Goal: Information Seeking & Learning: Learn about a topic

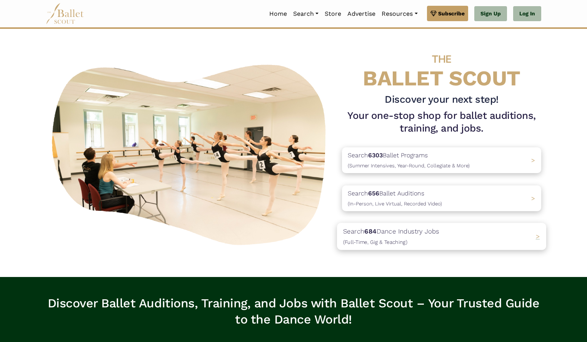
click at [394, 234] on p "Search 684 Dance Industry Jobs (Full-Time, Gig & Teaching)" at bounding box center [391, 236] width 96 height 21
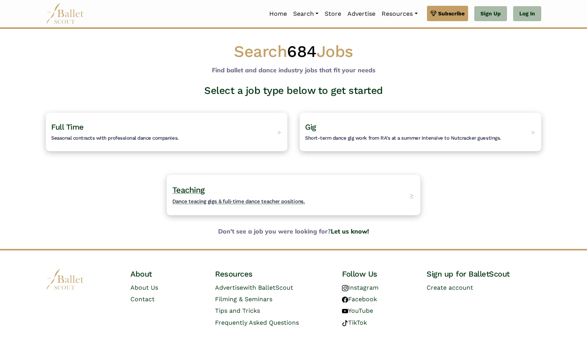
click at [181, 185] on span "Teaching" at bounding box center [188, 190] width 32 height 10
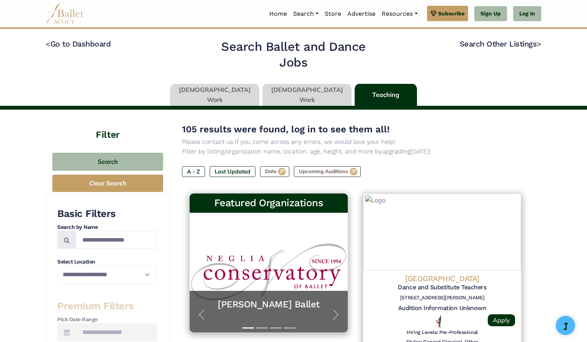
type input "******"
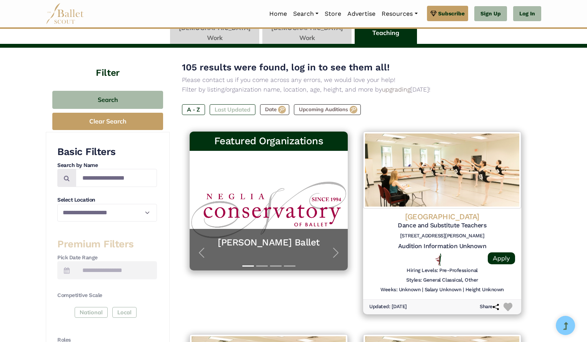
scroll to position [62, 0]
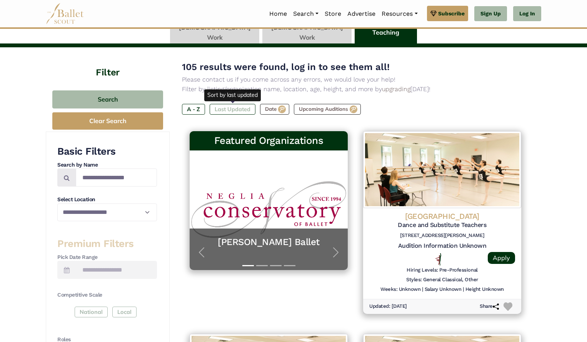
click at [217, 105] on label "Last Updated" at bounding box center [233, 109] width 46 height 11
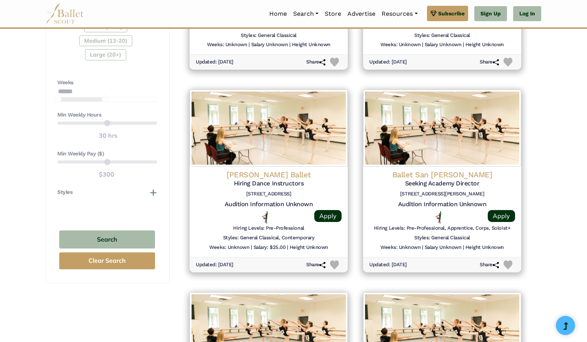
scroll to position [510, 0]
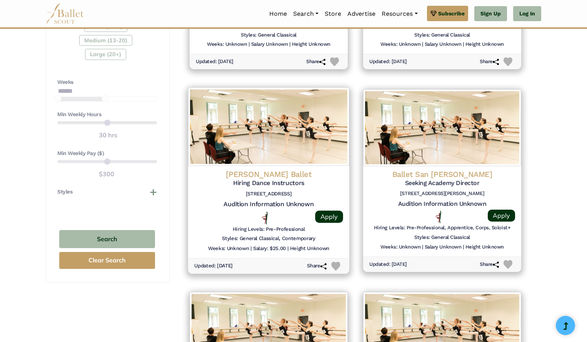
drag, startPoint x: 254, startPoint y: 187, endPoint x: 210, endPoint y: 210, distance: 49.4
click at [210, 210] on div "[PERSON_NAME] Ballet Hiring Dance Instructors [STREET_ADDRESS] Audition Informa…" at bounding box center [268, 212] width 161 height 92
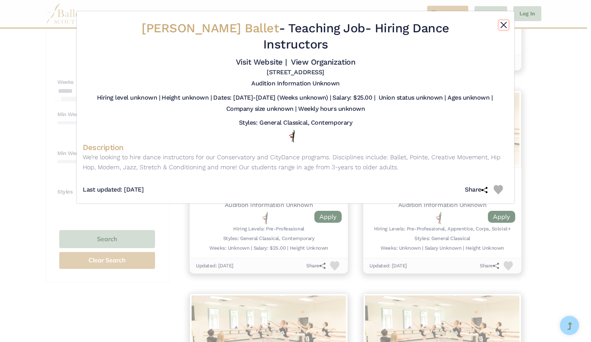
click at [503, 24] on button "Close" at bounding box center [503, 24] width 9 height 9
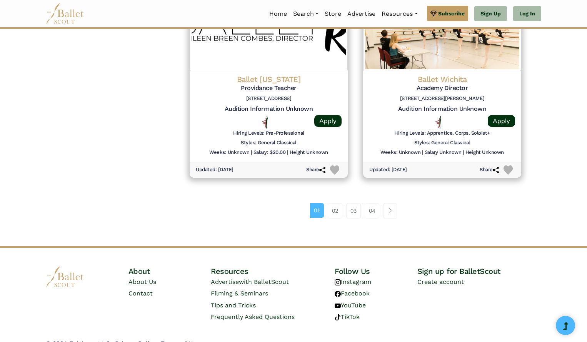
scroll to position [1017, 0]
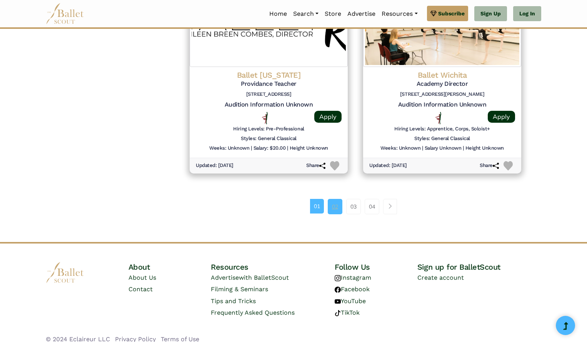
click at [340, 204] on link "02" at bounding box center [335, 206] width 15 height 15
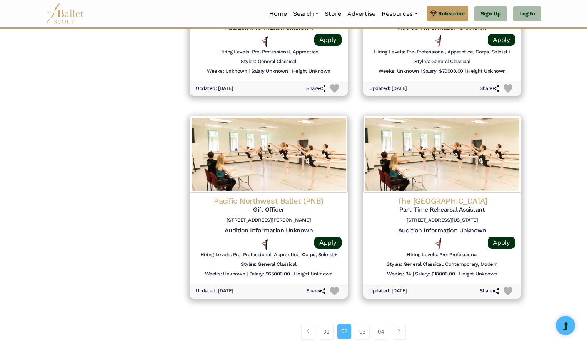
scroll to position [939, 0]
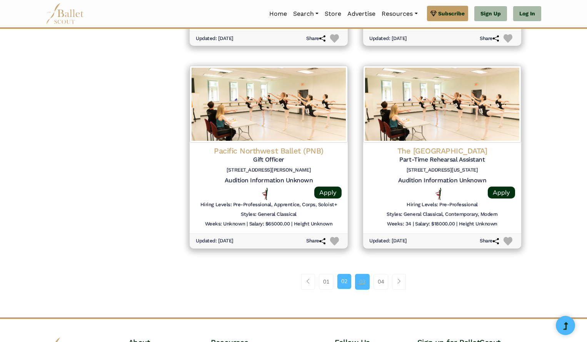
click at [363, 284] on link "03" at bounding box center [362, 281] width 15 height 15
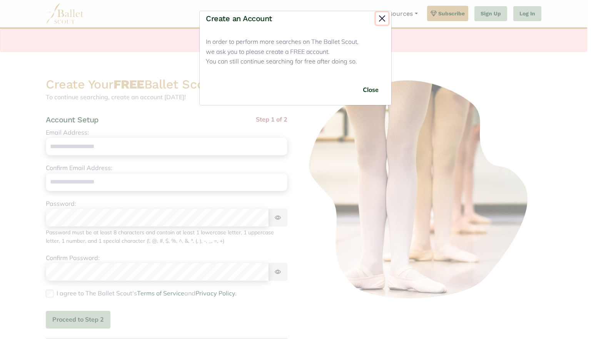
click at [384, 22] on button "Close" at bounding box center [382, 18] width 12 height 12
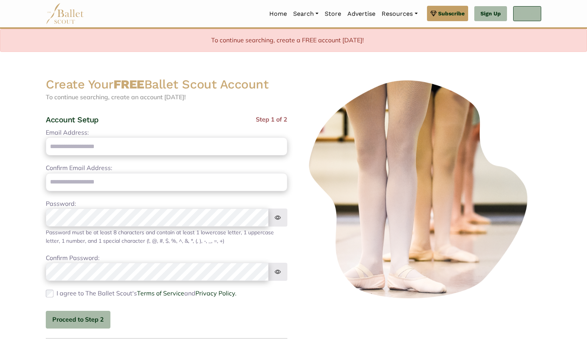
click at [528, 15] on link "Log In" at bounding box center [527, 13] width 28 height 15
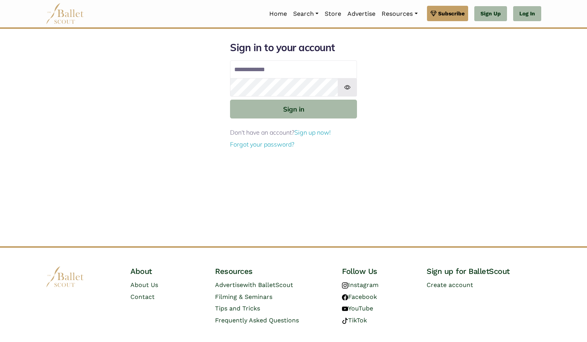
click at [291, 69] on input "Email address" at bounding box center [293, 69] width 127 height 18
type input "**********"
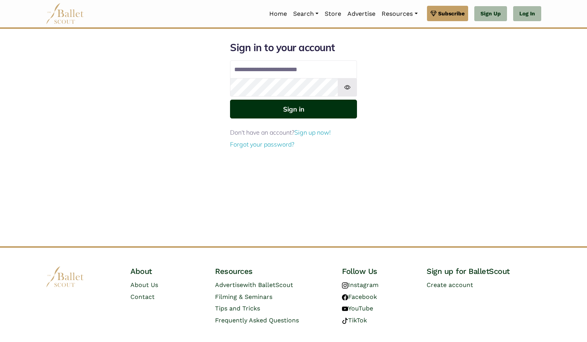
click at [290, 108] on button "Sign in" at bounding box center [293, 109] width 127 height 19
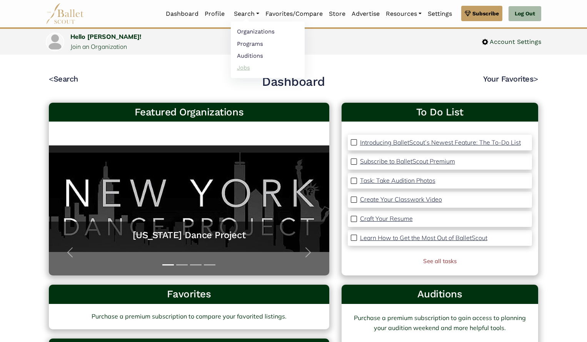
click at [243, 70] on link "Jobs" at bounding box center [268, 68] width 74 height 12
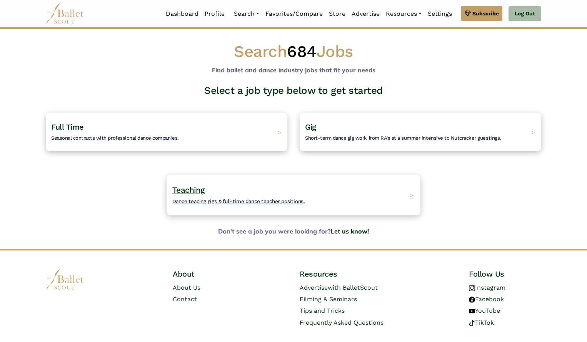
click at [195, 188] on span "Teaching" at bounding box center [188, 190] width 32 height 10
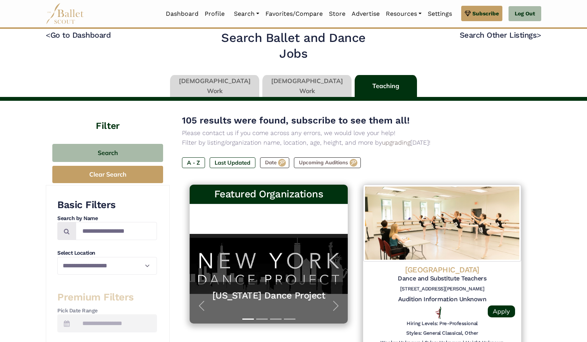
scroll to position [3, 0]
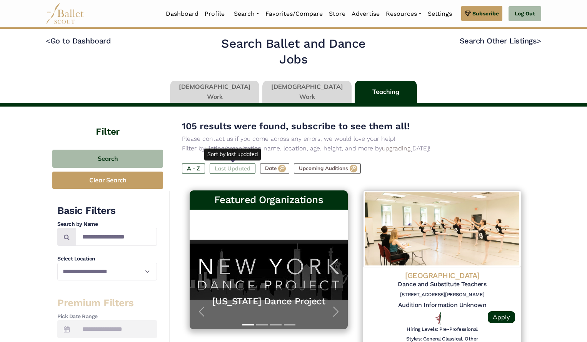
click at [240, 169] on label "Last Updated" at bounding box center [233, 168] width 46 height 11
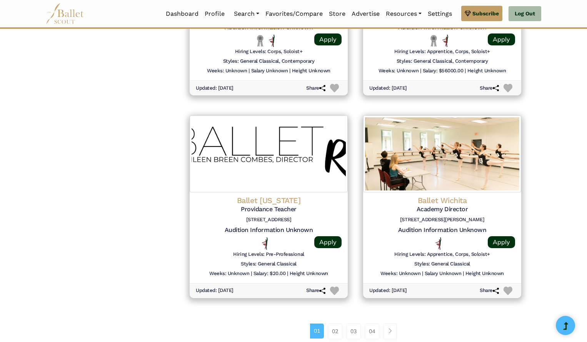
scroll to position [889, 0]
drag, startPoint x: 253, startPoint y: 217, endPoint x: 112, endPoint y: 95, distance: 185.8
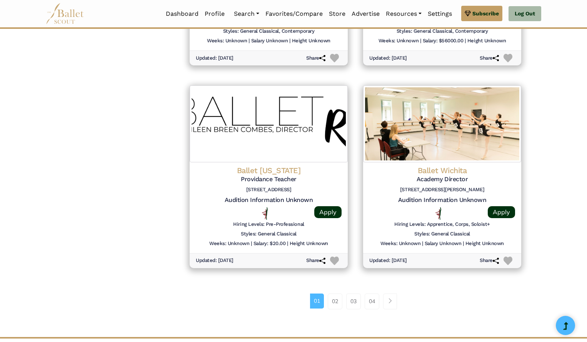
scroll to position [919, 0]
click at [336, 304] on link "02" at bounding box center [335, 300] width 15 height 15
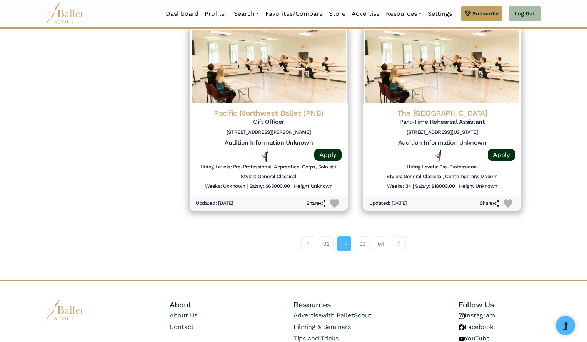
scroll to position [977, 0]
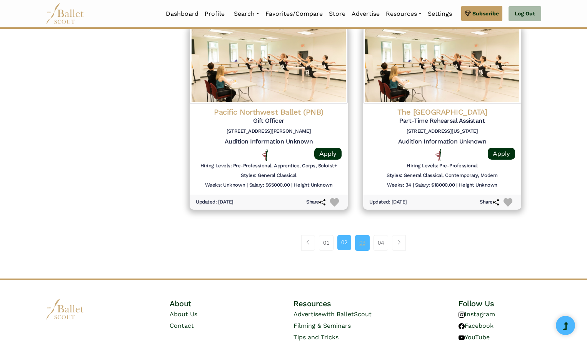
click at [359, 243] on link "03" at bounding box center [362, 242] width 15 height 15
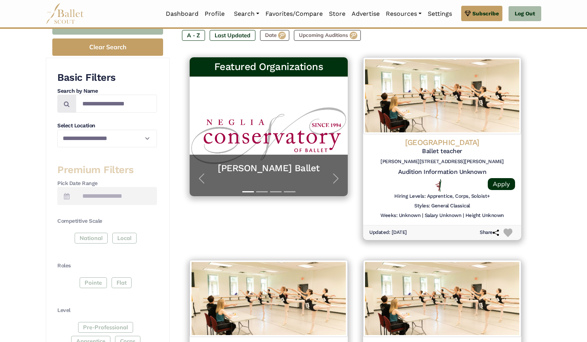
scroll to position [137, 0]
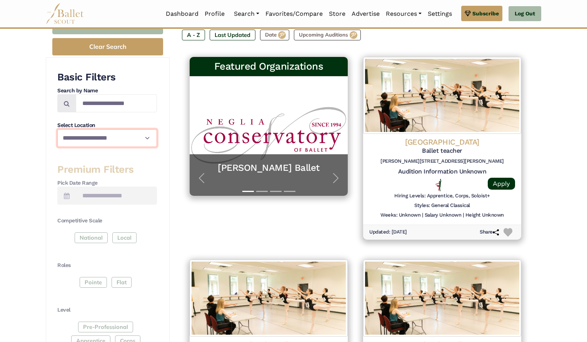
click at [134, 143] on select "**********" at bounding box center [107, 138] width 100 height 18
select select "**"
click at [57, 129] on select "**********" at bounding box center [107, 138] width 100 height 18
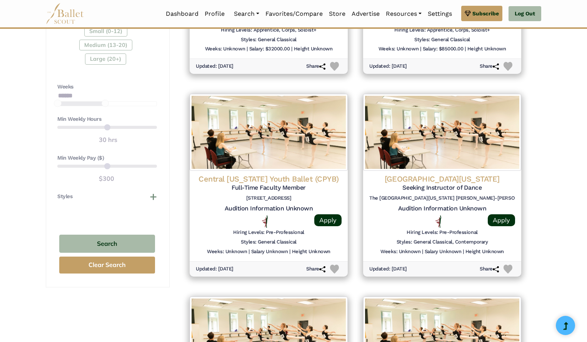
scroll to position [506, 0]
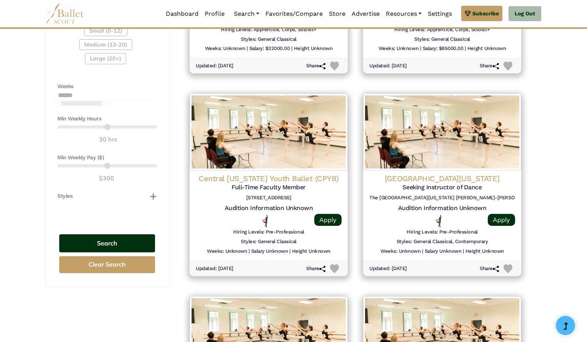
click at [109, 246] on button "Search" at bounding box center [107, 243] width 96 height 18
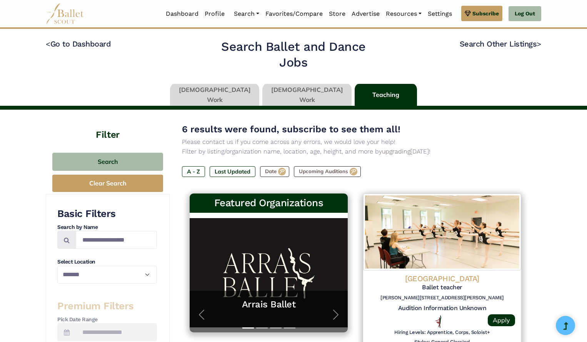
select select "**"
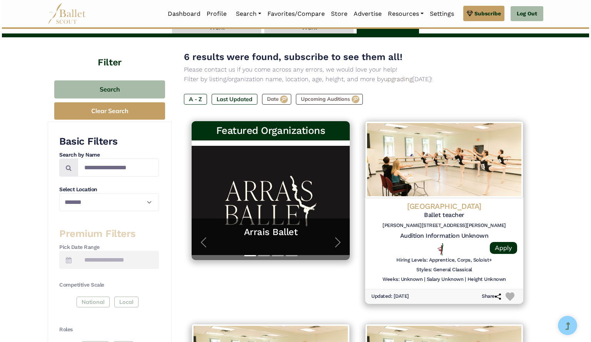
scroll to position [61, 0]
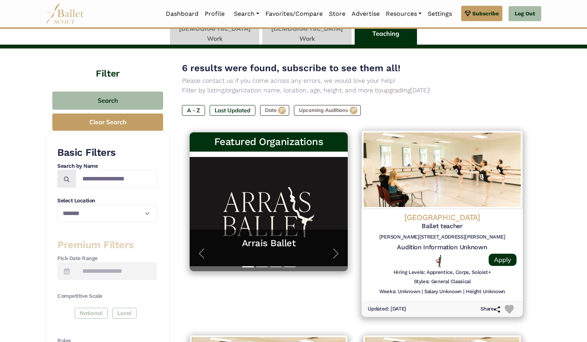
click at [418, 221] on h4 "Royal Conservatoire The Hague" at bounding box center [442, 217] width 149 height 10
